Goal: Task Accomplishment & Management: Use online tool/utility

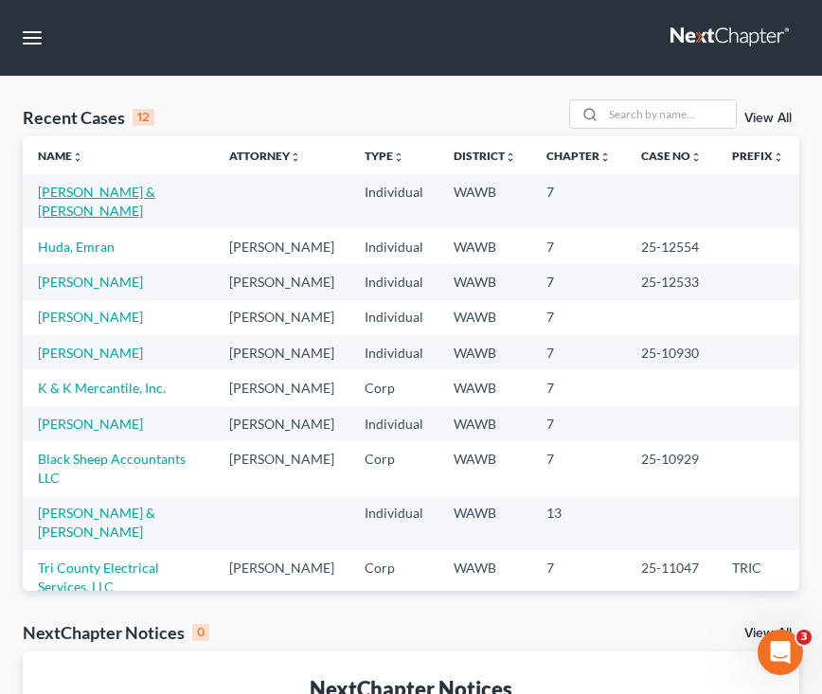
click at [145, 189] on link "[PERSON_NAME] & [PERSON_NAME]" at bounding box center [96, 201] width 117 height 35
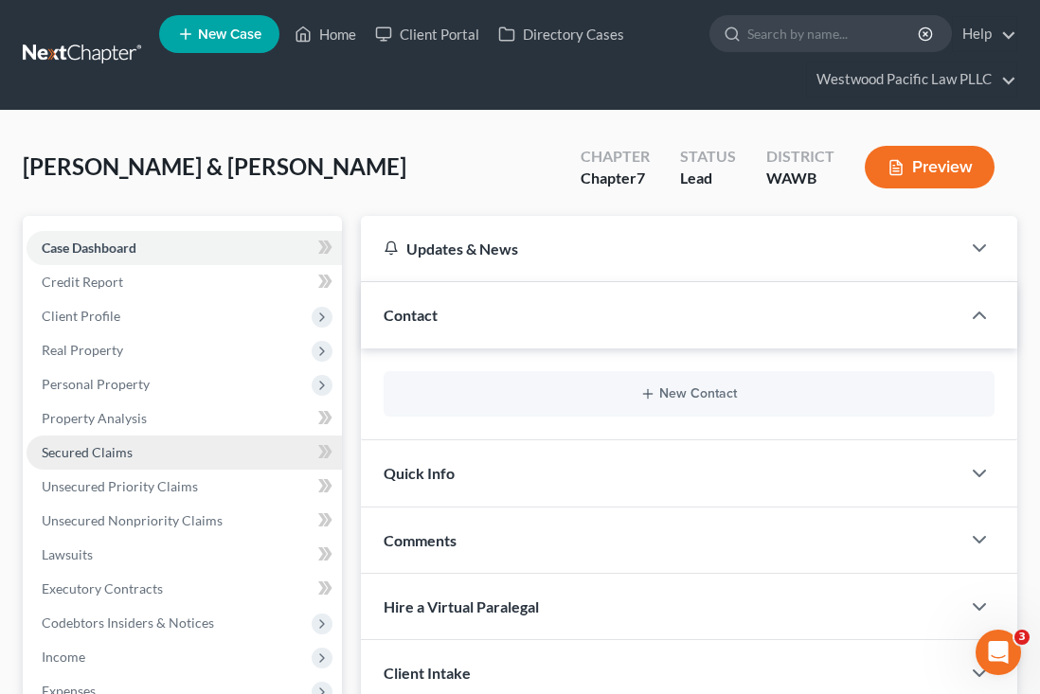
click at [99, 457] on span "Secured Claims" at bounding box center [87, 452] width 91 height 16
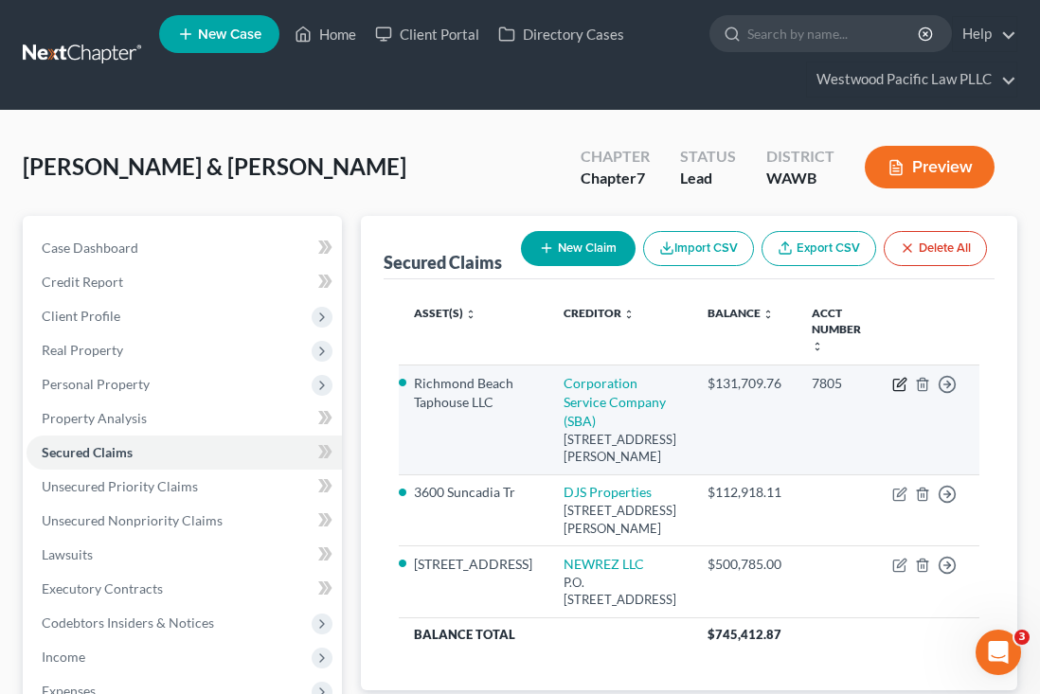
click at [821, 386] on icon "button" at bounding box center [901, 382] width 9 height 9
select select "14"
select select "4"
select select "0"
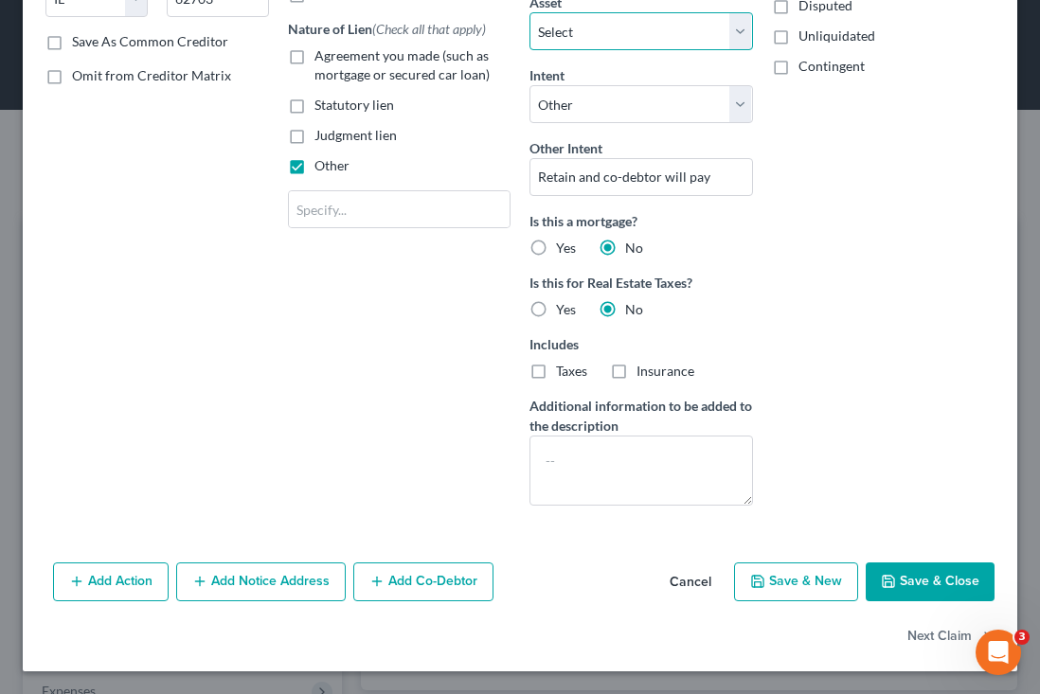
scroll to position [339, 0]
click at [821, 567] on button "Save & Close" at bounding box center [930, 583] width 129 height 40
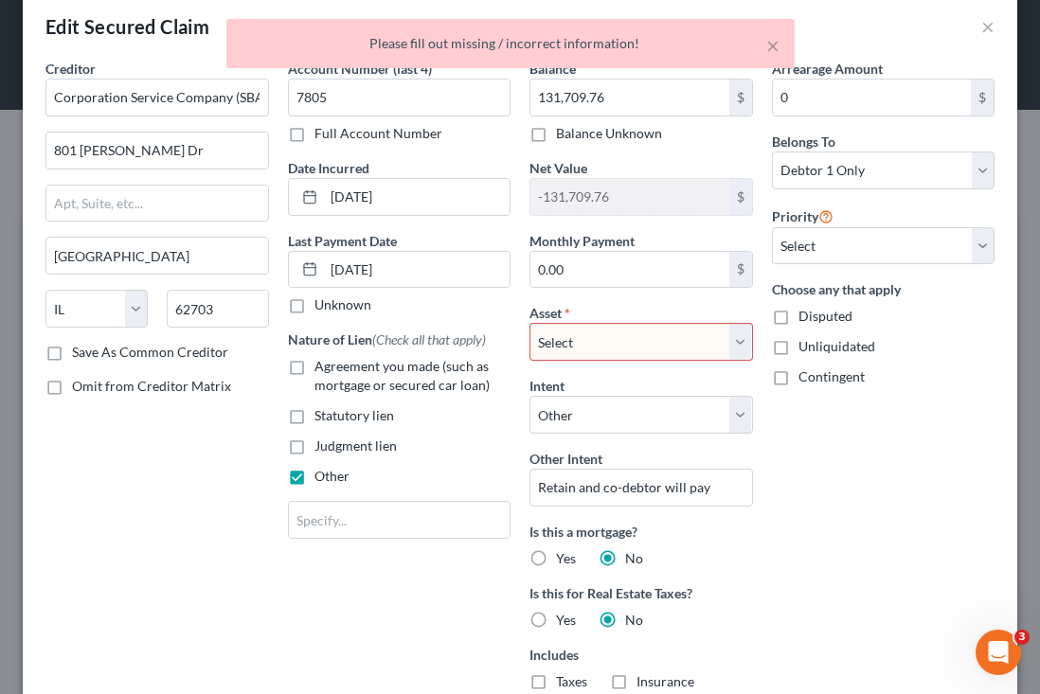
scroll to position [22, 0]
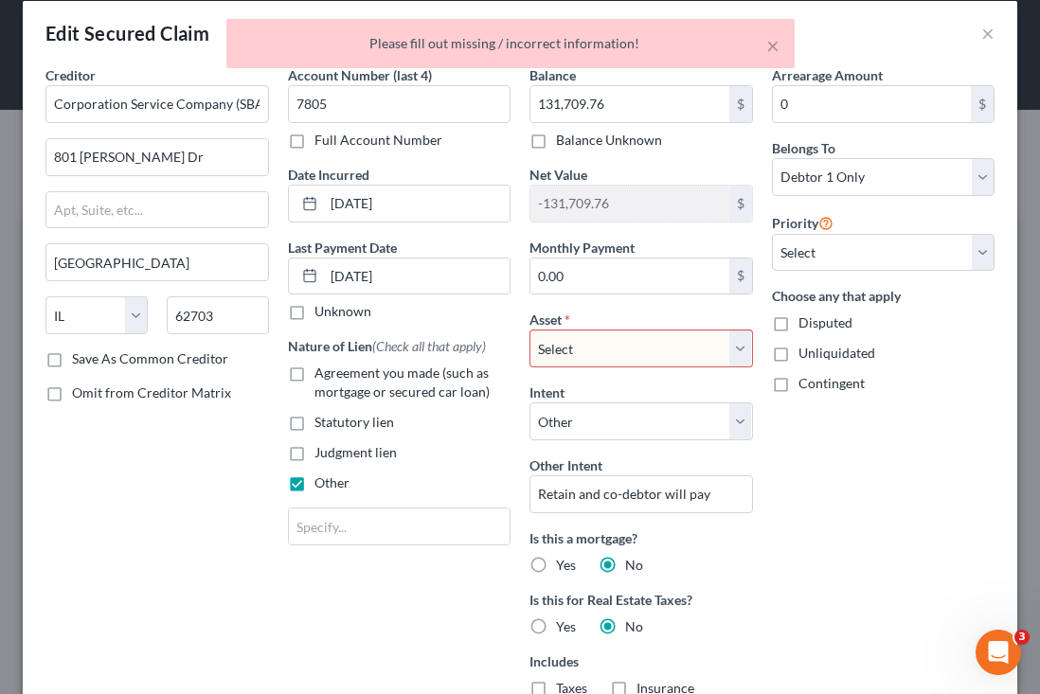
click at [821, 31] on div "× Please fill out missing / incorrect information!" at bounding box center [511, 48] width 1040 height 59
select select "0"
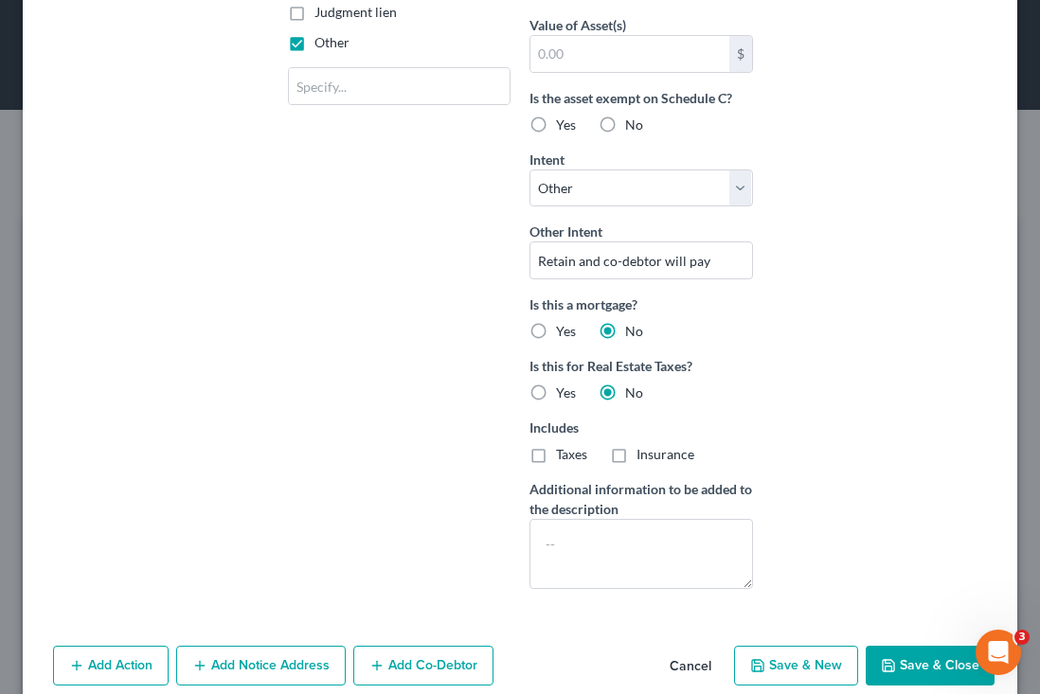
click at [821, 661] on button "Save & Close" at bounding box center [930, 666] width 129 height 40
select select
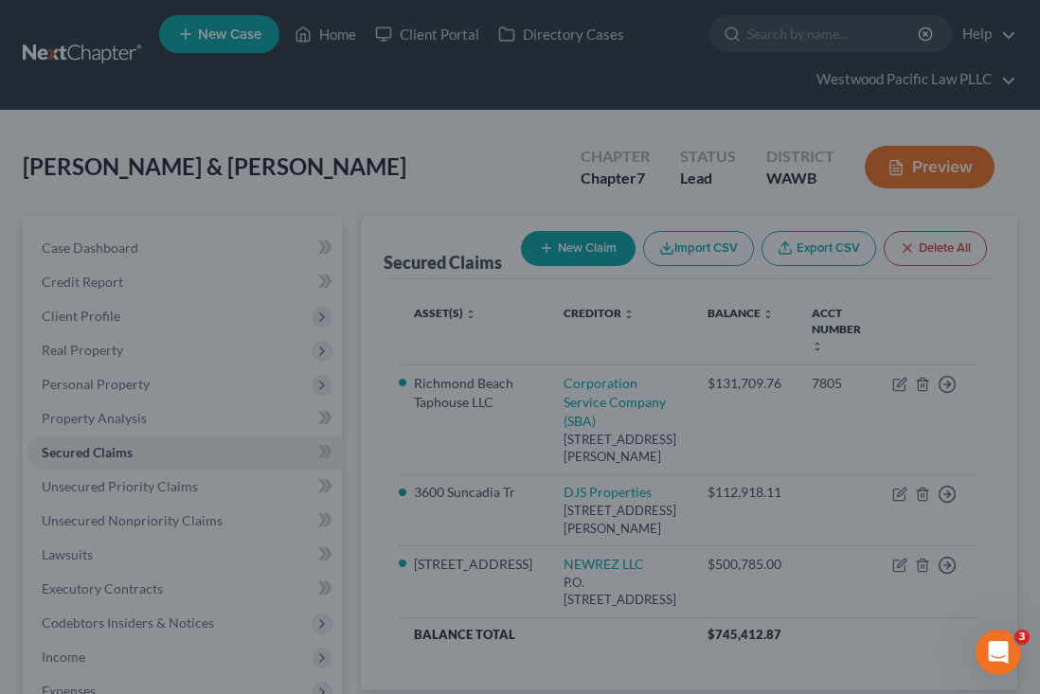
type input "0"
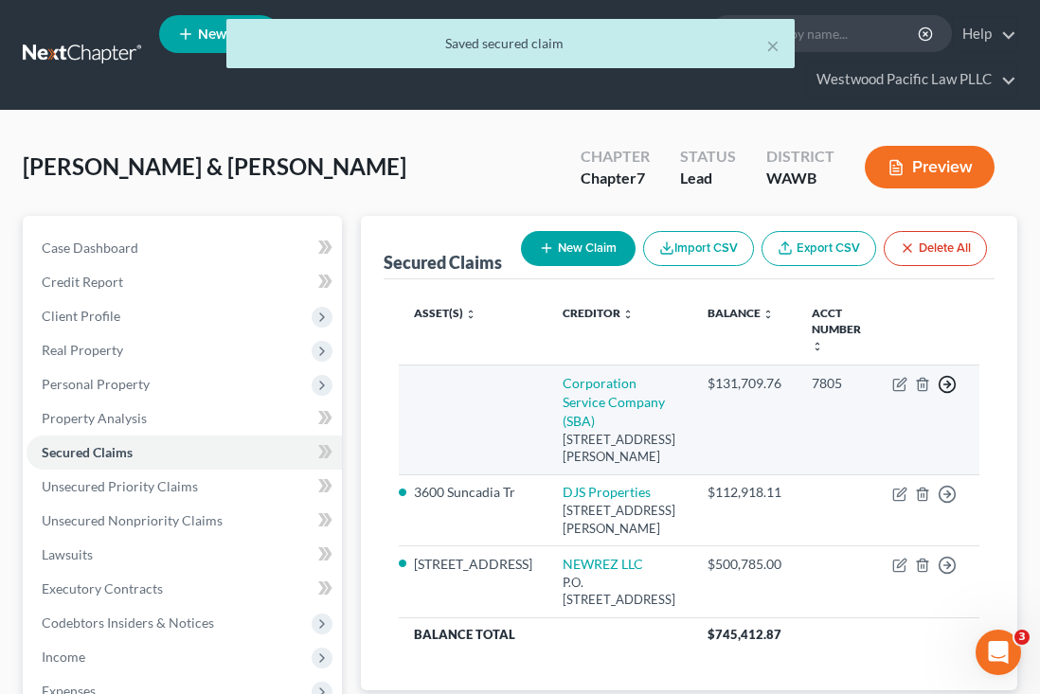
click at [821, 386] on icon "button" at bounding box center [947, 384] width 19 height 19
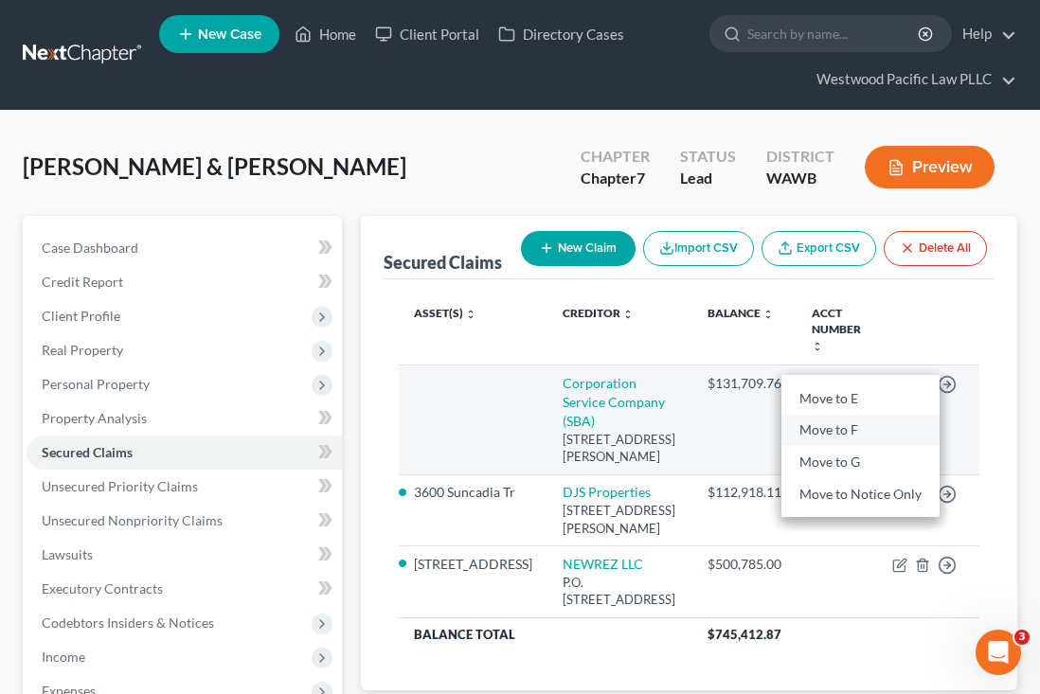
click at [821, 420] on link "Move to F" at bounding box center [860, 430] width 158 height 32
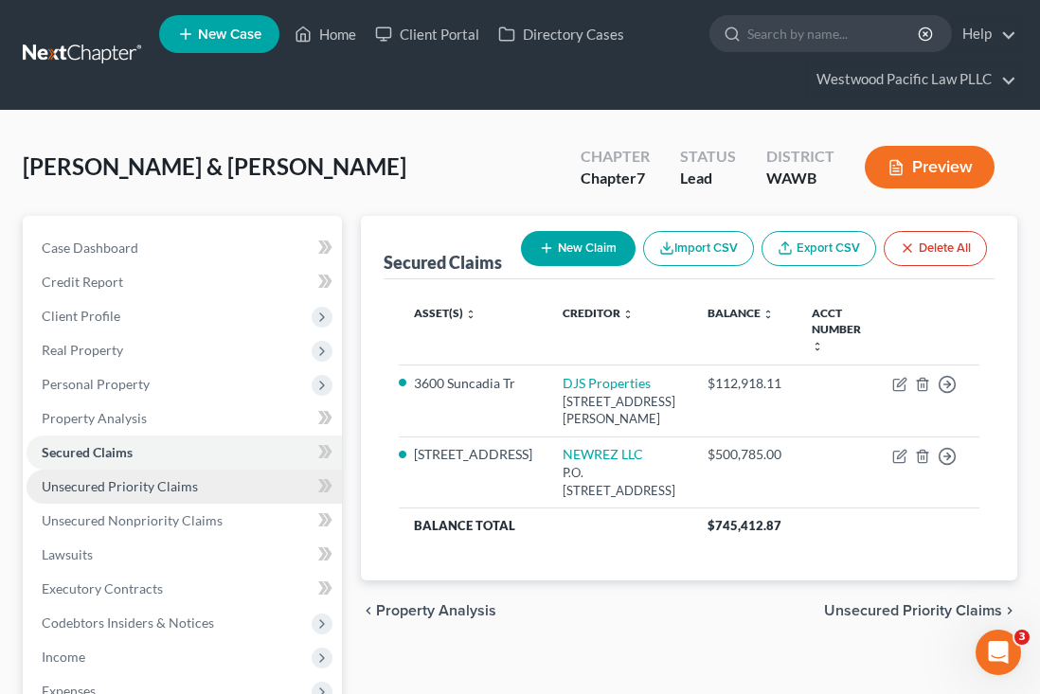
click at [220, 474] on link "Unsecured Priority Claims" at bounding box center [184, 487] width 315 height 34
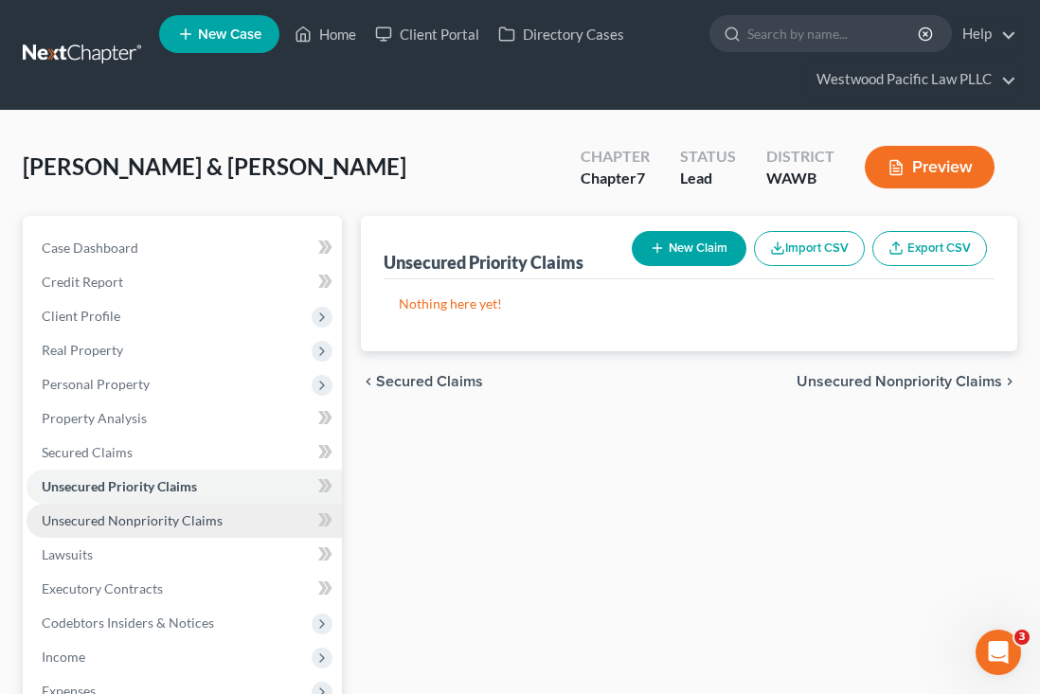
click at [201, 506] on link "Unsecured Nonpriority Claims" at bounding box center [184, 521] width 315 height 34
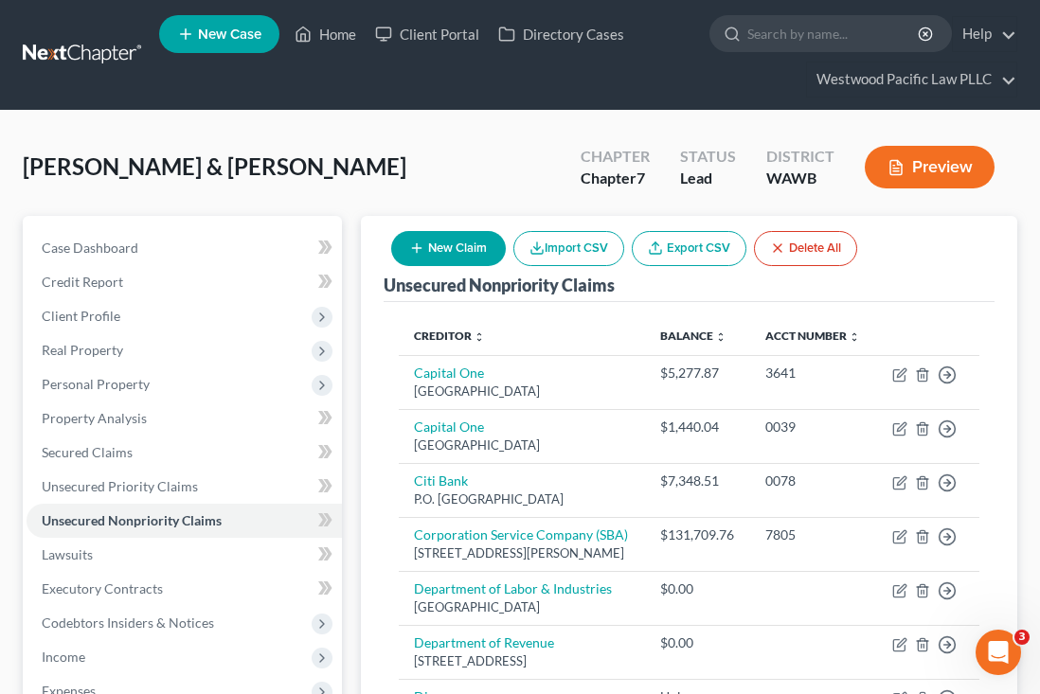
click at [821, 172] on button "Preview" at bounding box center [930, 167] width 130 height 43
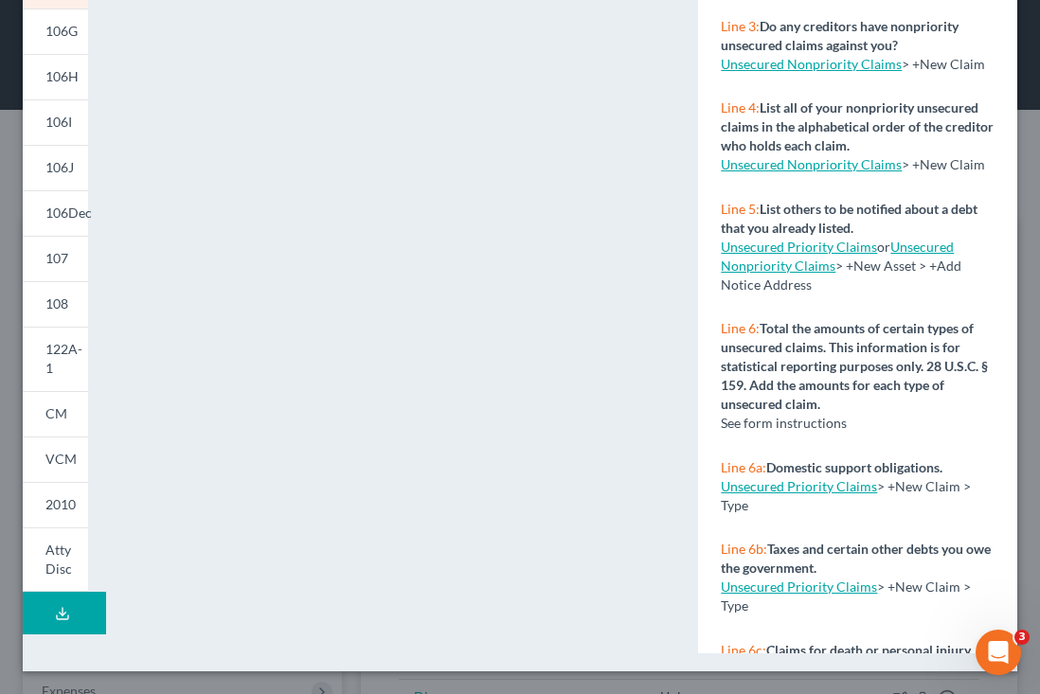
click at [67, 613] on icon at bounding box center [62, 613] width 15 height 15
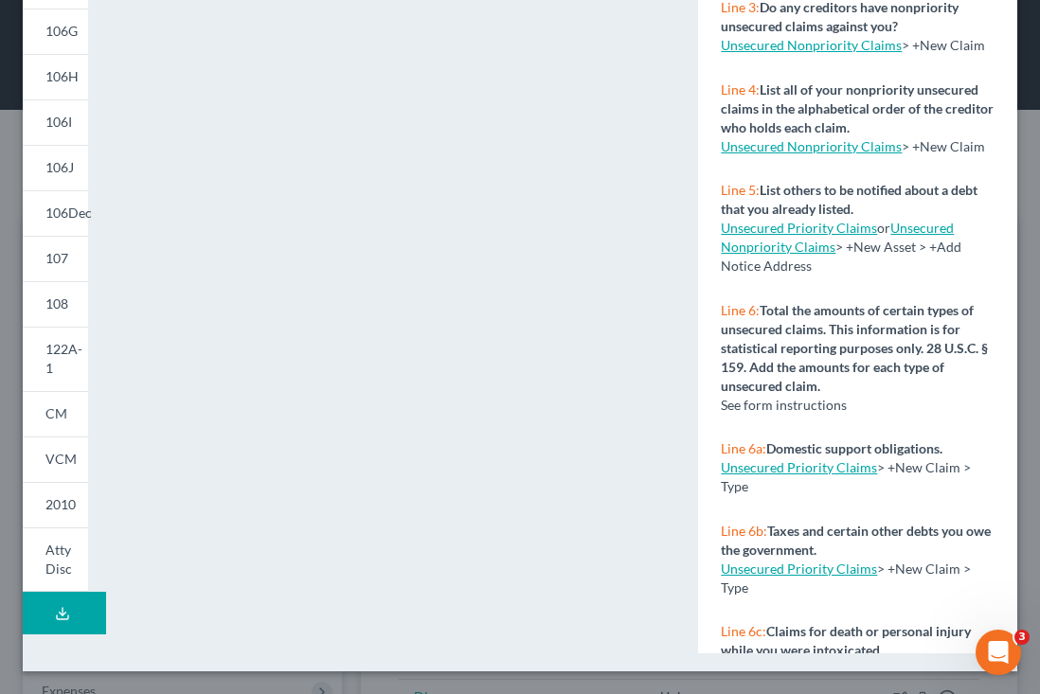
scroll to position [374, 0]
click at [71, 546] on span "Atty Disc" at bounding box center [58, 559] width 27 height 35
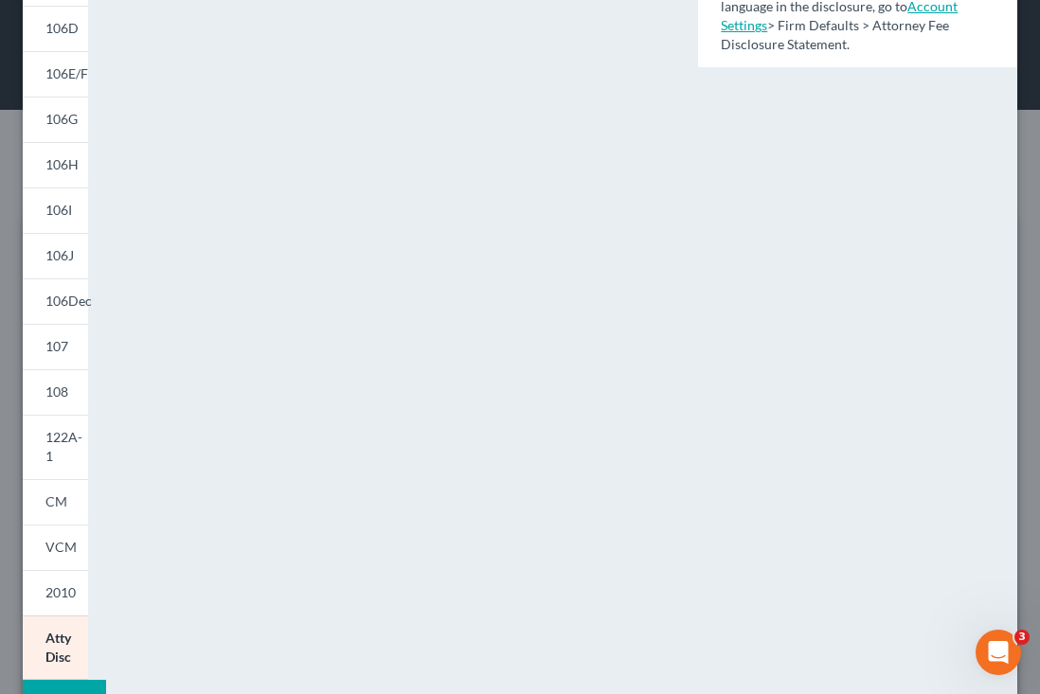
scroll to position [253, 0]
